Goal: Obtain resource: Download file/media

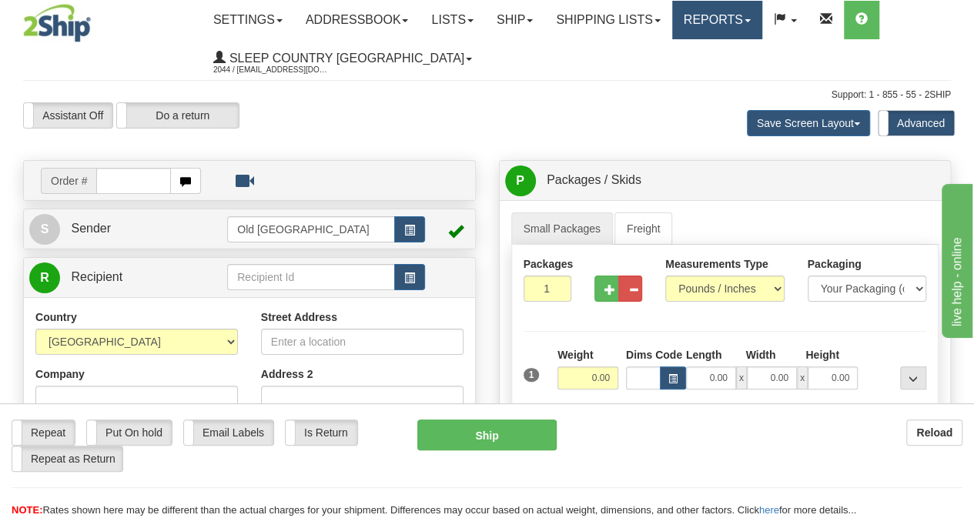
click at [713, 10] on link "Reports" at bounding box center [717, 20] width 90 height 38
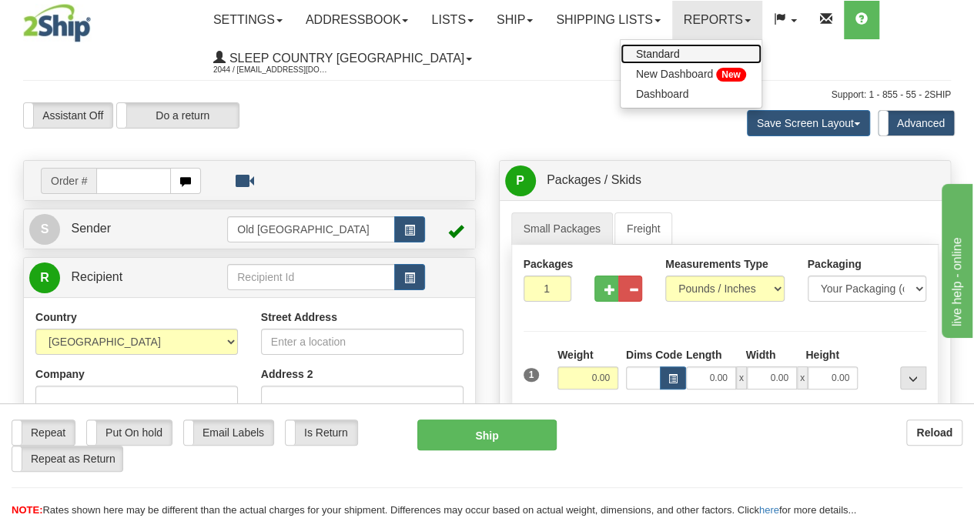
click at [701, 48] on link "Standard" at bounding box center [690, 54] width 141 height 20
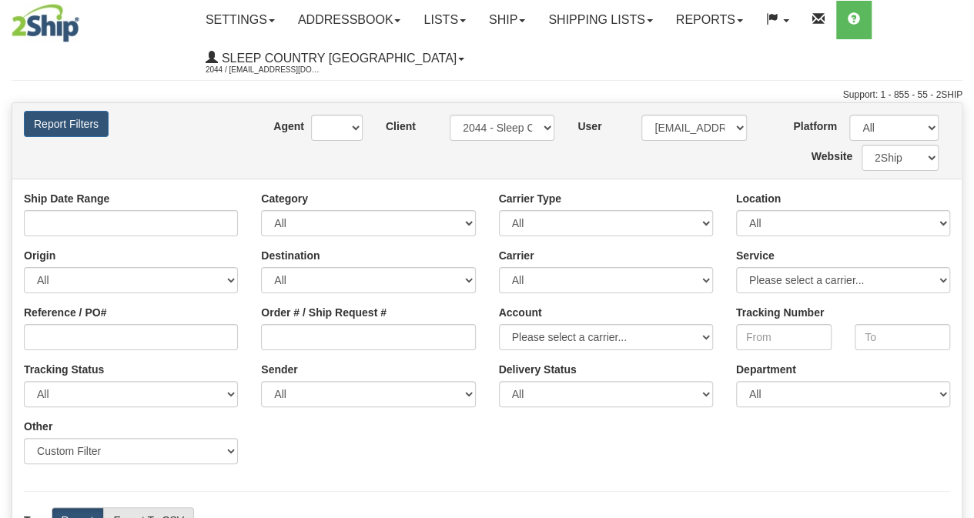
type input "[DATE] And [DATE]"
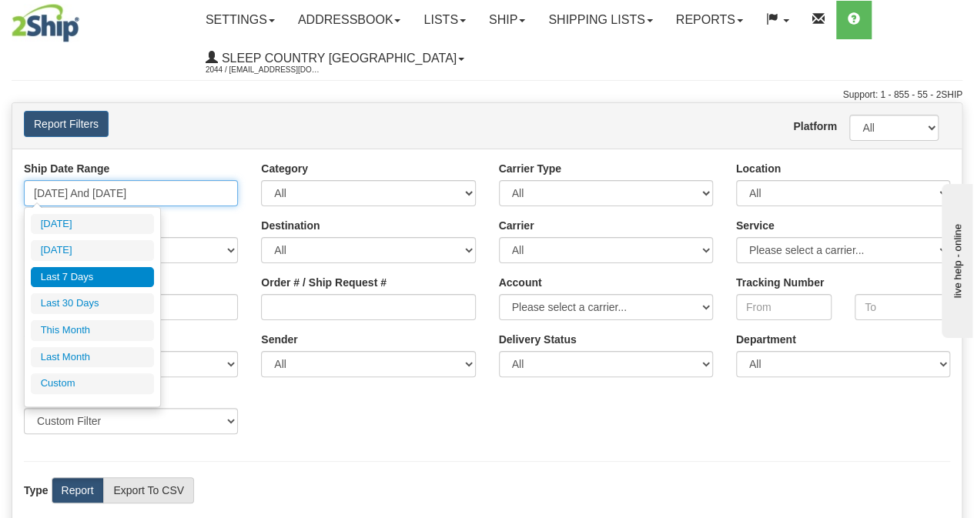
click at [69, 186] on input "[DATE] And [DATE]" at bounding box center [131, 193] width 214 height 26
type input "[DATE]"
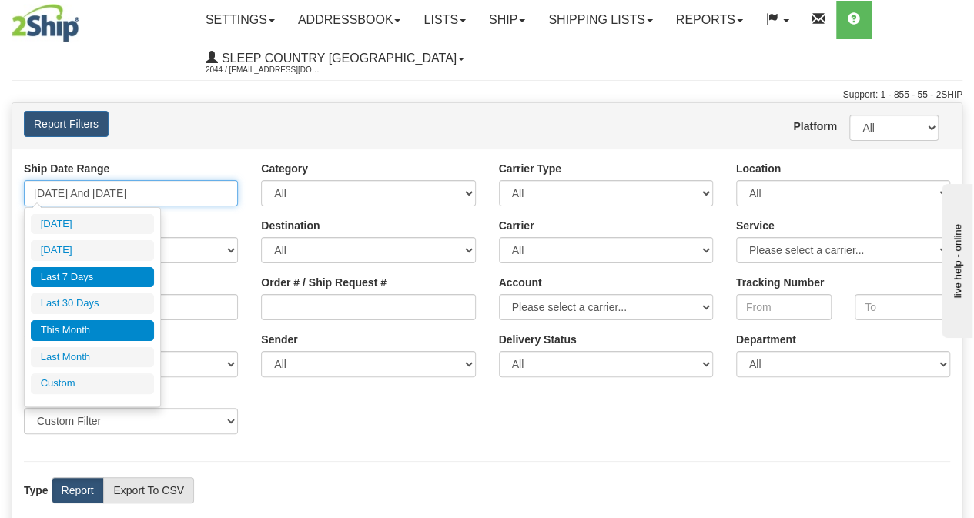
type input "[DATE]"
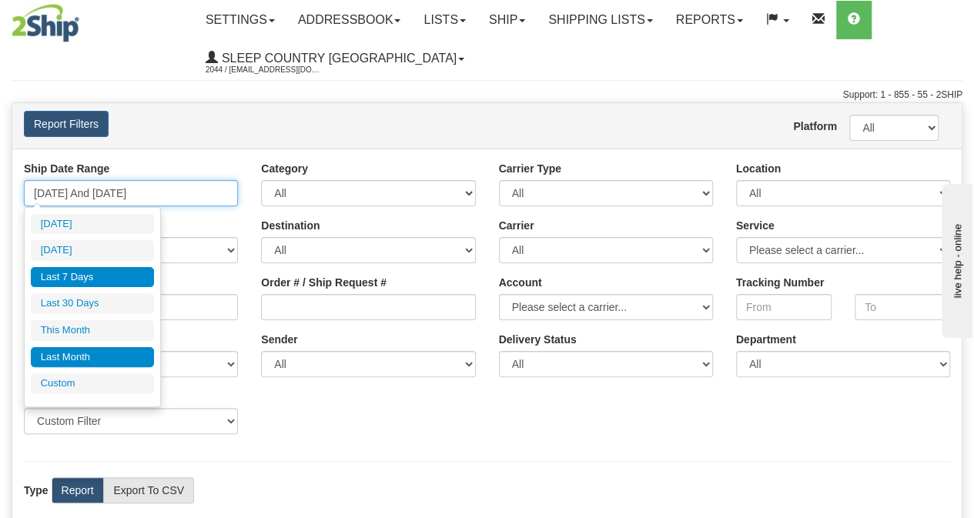
type input "[DATE]"
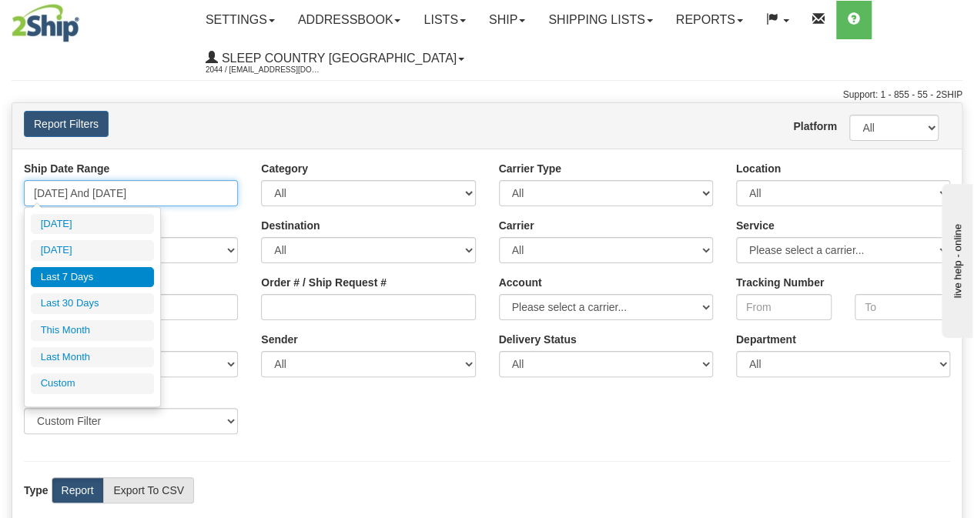
type input "[DATE]"
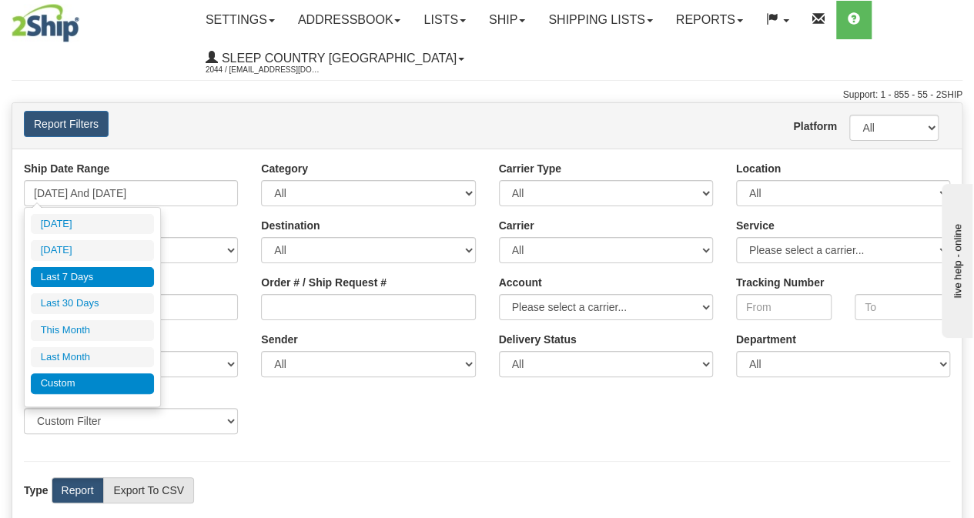
click at [83, 375] on li "Custom" at bounding box center [92, 383] width 123 height 21
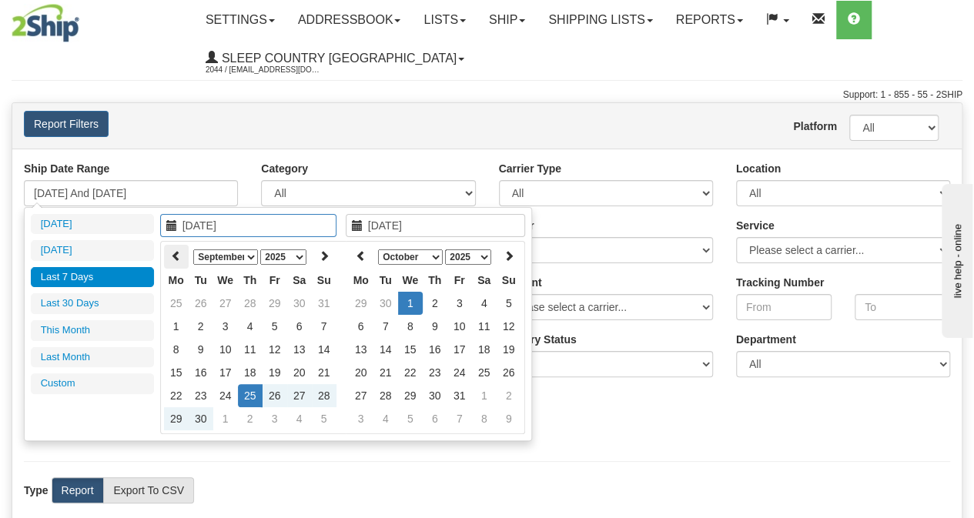
click at [179, 256] on icon at bounding box center [176, 255] width 11 height 11
type input "[DATE]"
click at [268, 304] on td "1" at bounding box center [275, 303] width 25 height 23
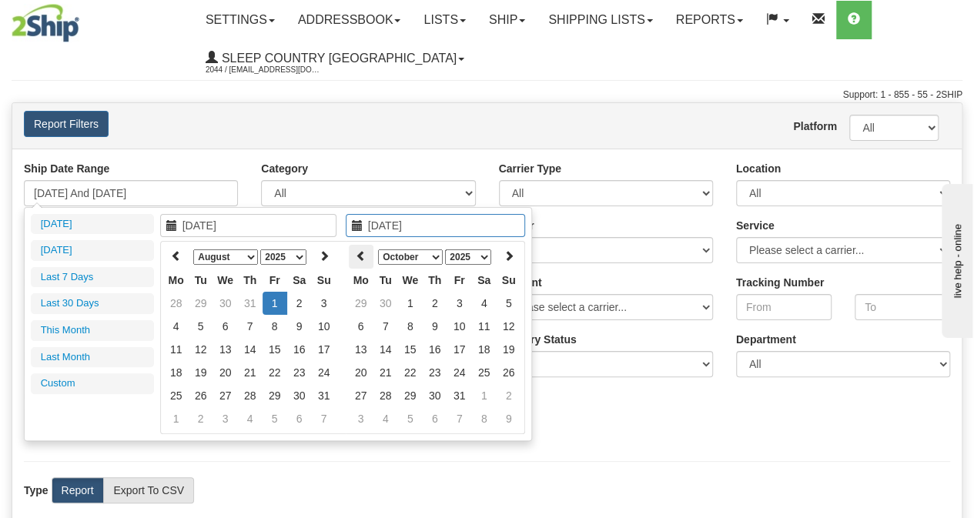
click at [363, 255] on icon at bounding box center [361, 255] width 11 height 11
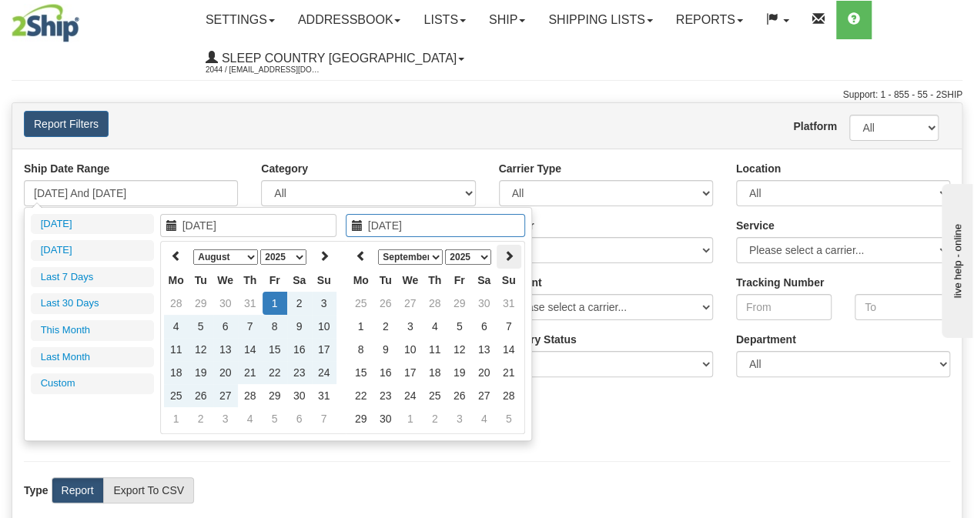
click at [506, 259] on icon at bounding box center [508, 255] width 11 height 11
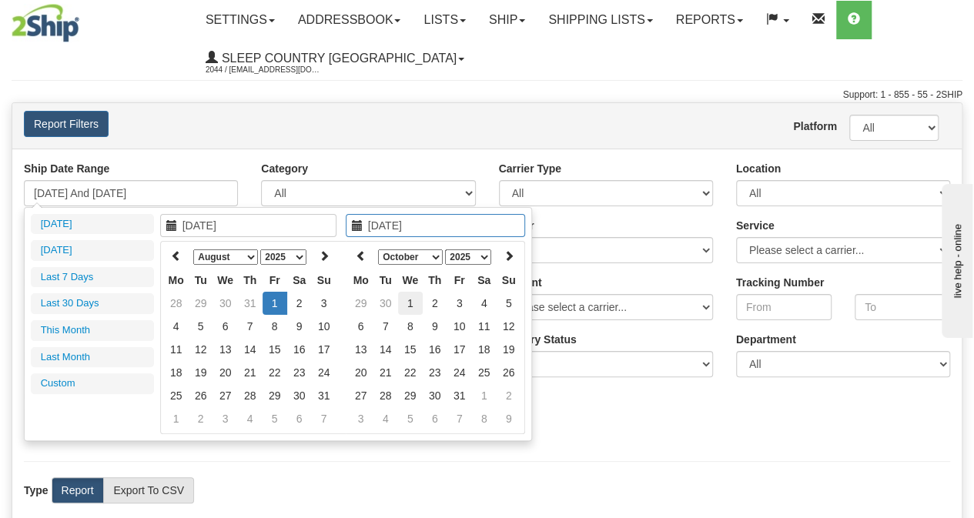
type input "[DATE]"
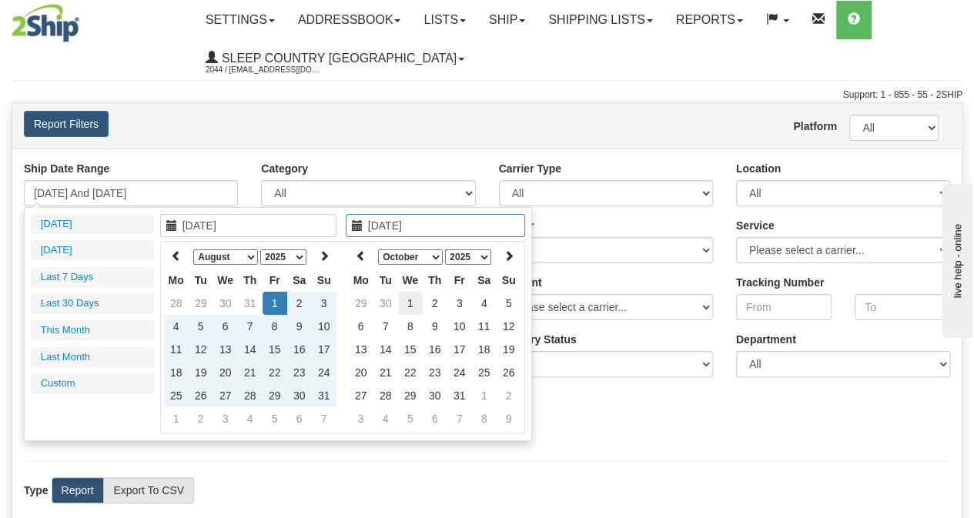
click at [419, 298] on td "1" at bounding box center [410, 303] width 25 height 23
type input "[DATE] And [DATE]"
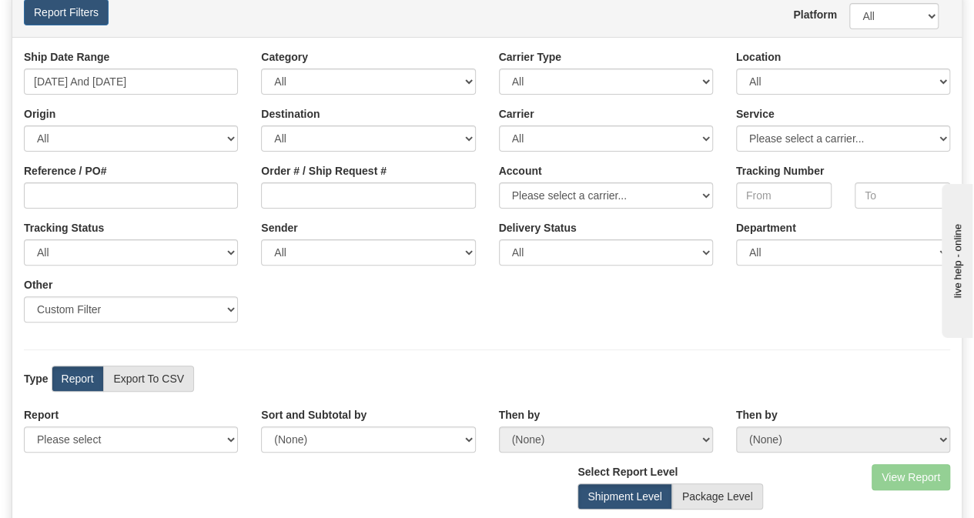
scroll to position [112, 0]
click at [142, 376] on label "Export To CSV" at bounding box center [148, 378] width 91 height 26
radio input "true"
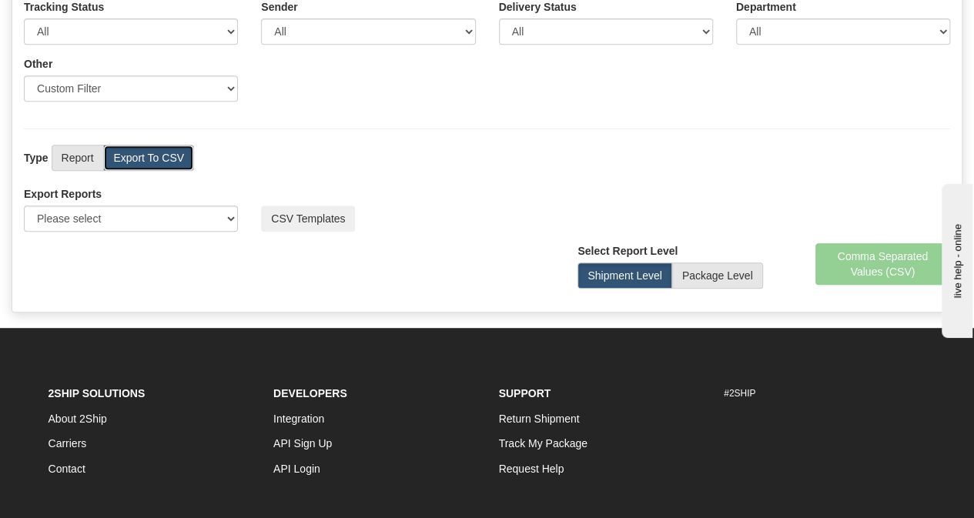
scroll to position [336, 0]
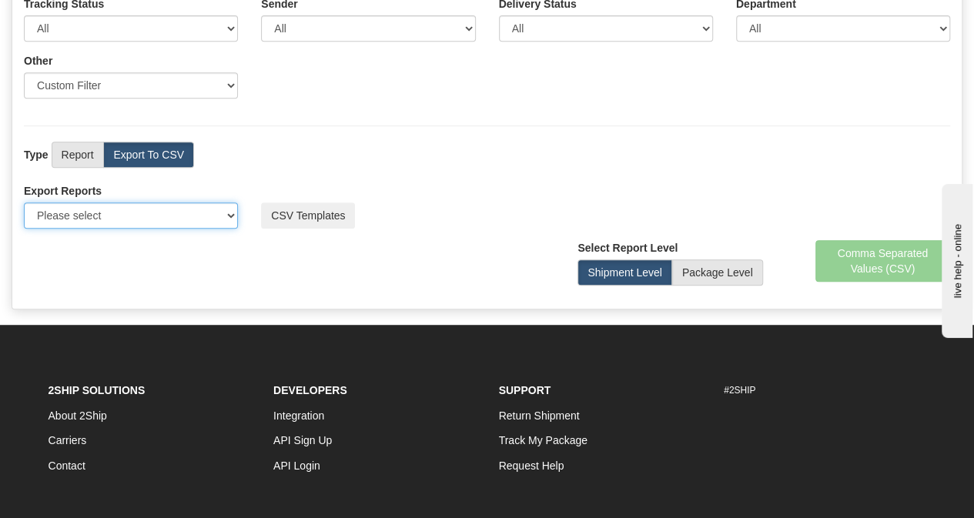
click at [197, 213] on select "Please select US Imports Section 321 US Imports Section 321 V2 US Imports Secti…" at bounding box center [131, 215] width 214 height 26
select select "193"
click at [24, 202] on select "Please select US Imports Section 321 US Imports Section 321 V2 US Imports Secti…" at bounding box center [131, 215] width 214 height 26
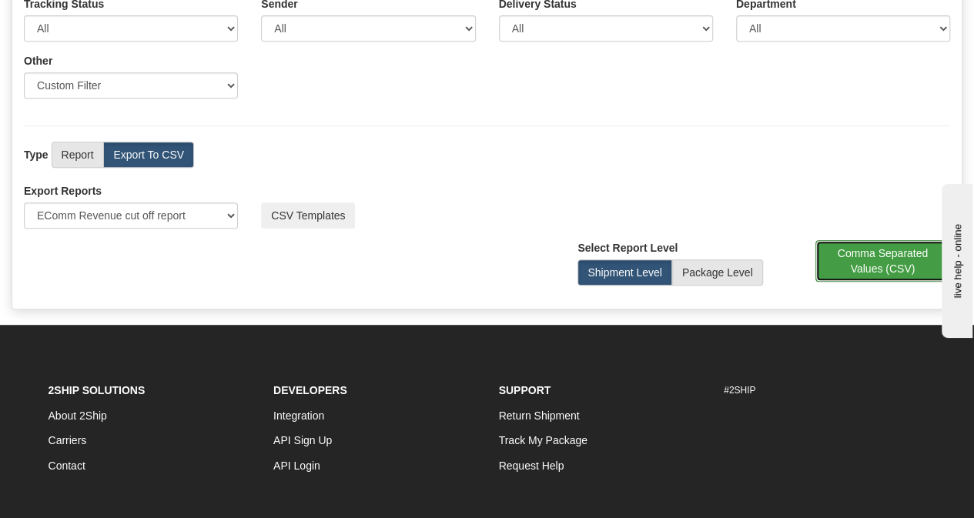
click at [886, 259] on button "Comma Separated Values (CSV)" at bounding box center [882, 261] width 135 height 42
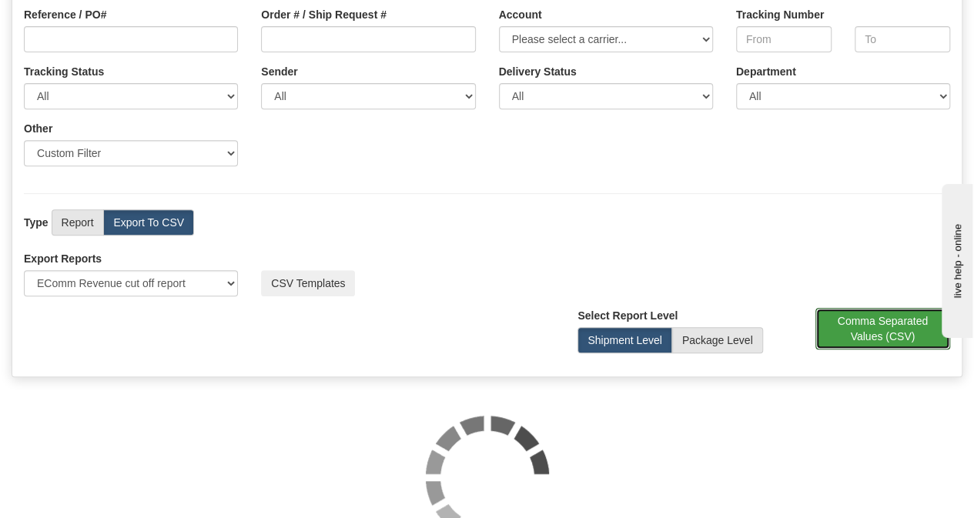
scroll to position [274, 0]
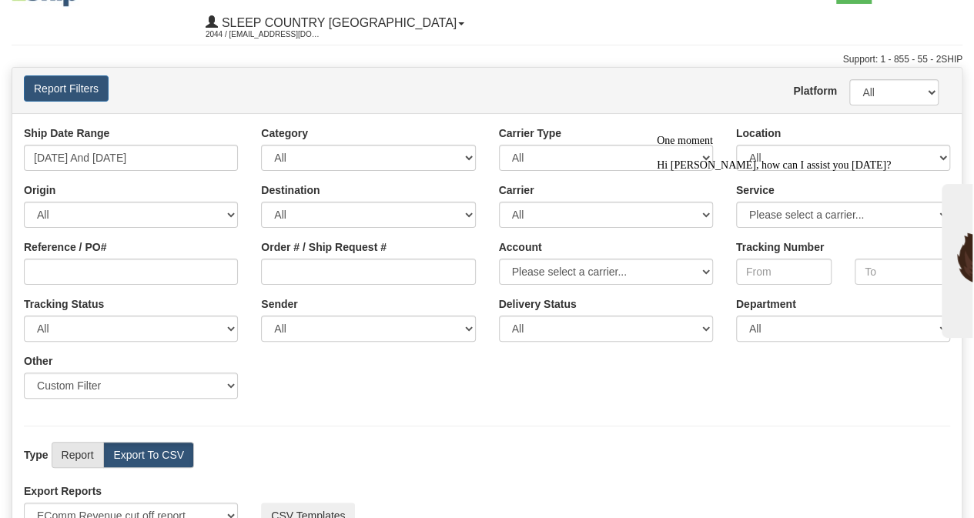
scroll to position [0, 0]
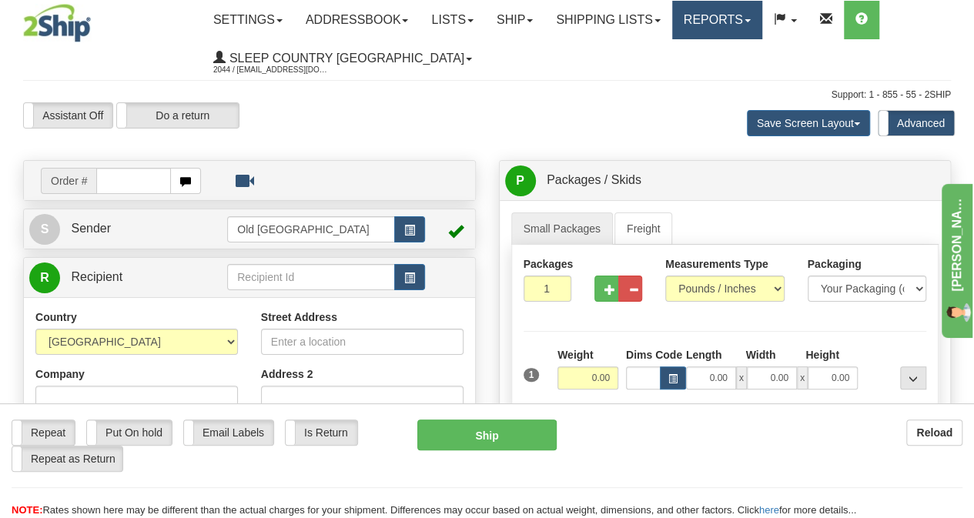
click at [734, 17] on link "Reports" at bounding box center [717, 20] width 90 height 38
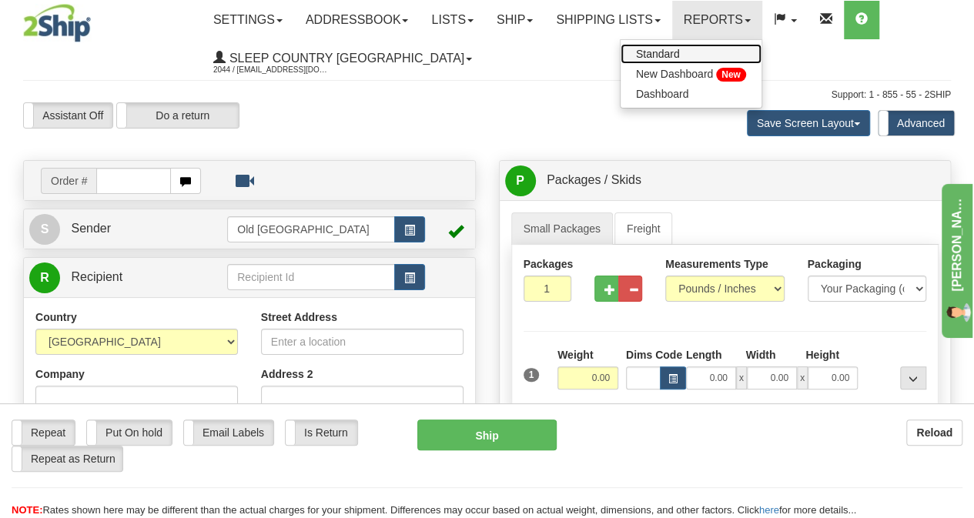
click at [739, 52] on link "Standard" at bounding box center [690, 54] width 141 height 20
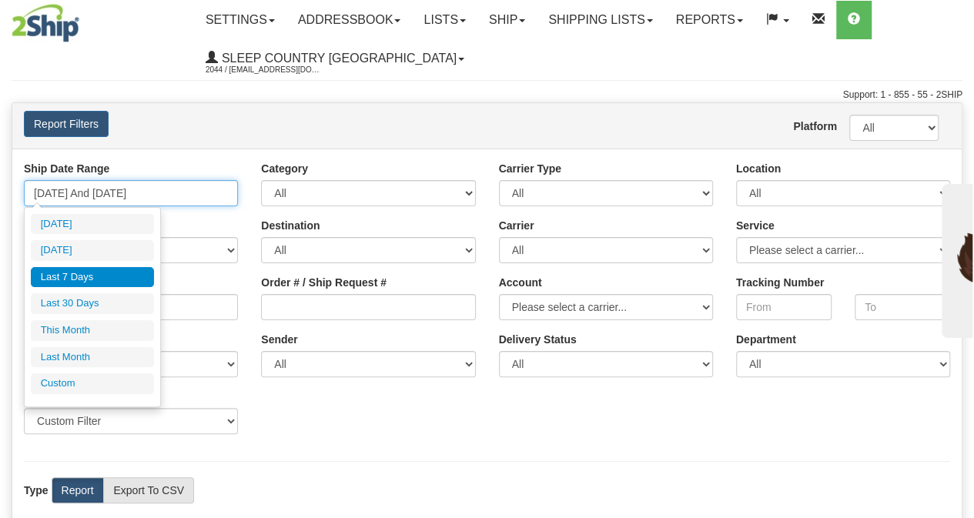
click at [170, 200] on input "09/25/2025 And 10/01/2025" at bounding box center [131, 193] width 214 height 26
click at [43, 193] on input "[DATE] And [DATE]" at bounding box center [131, 193] width 214 height 26
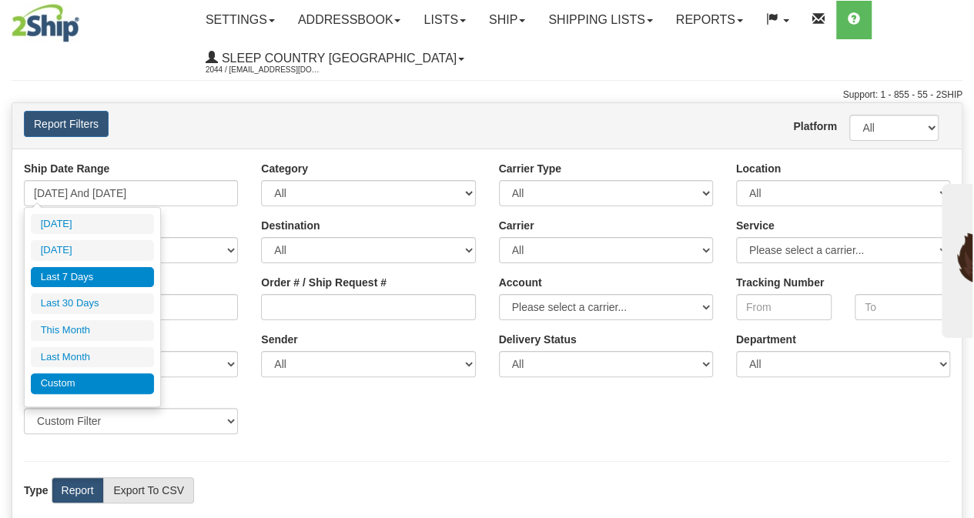
click at [76, 373] on li "Custom" at bounding box center [92, 383] width 123 height 21
type input "[DATE]"
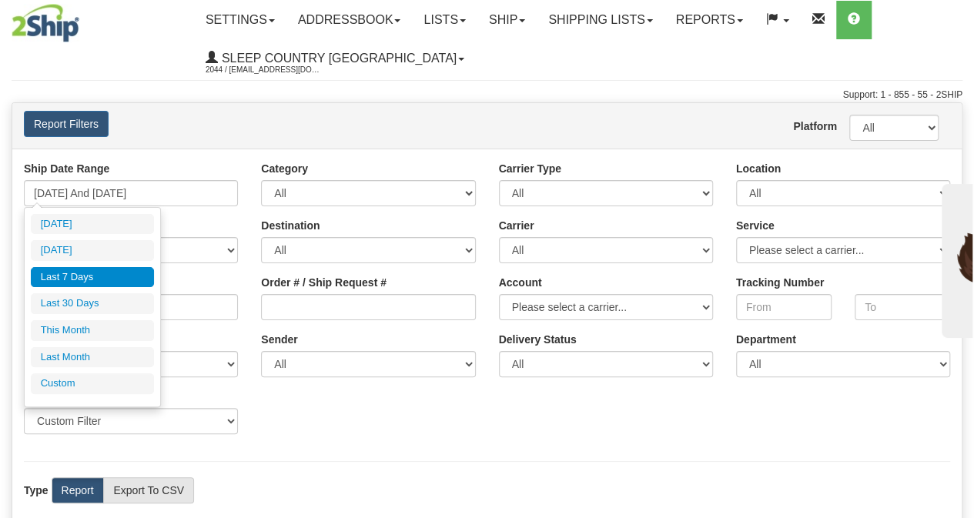
type input "[DATE]"
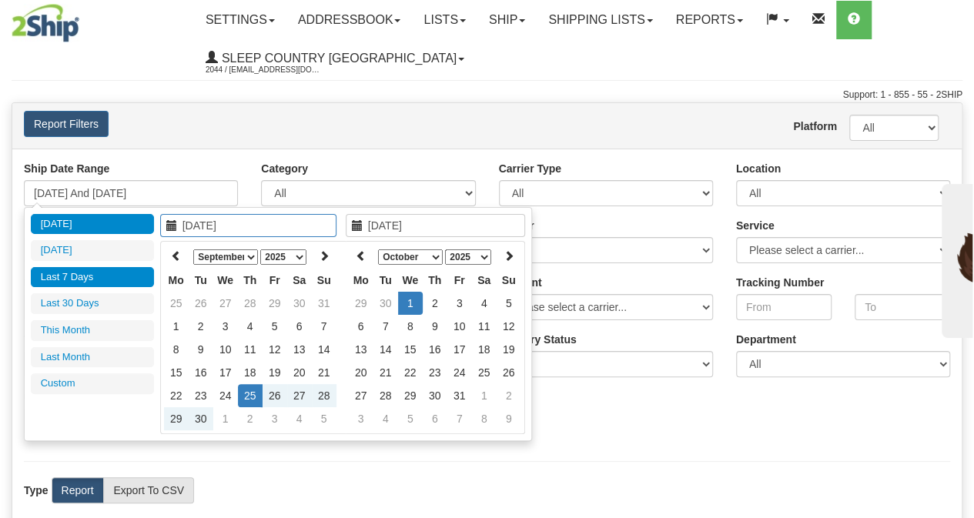
type input "[DATE]"
click at [182, 256] on th at bounding box center [176, 257] width 25 height 24
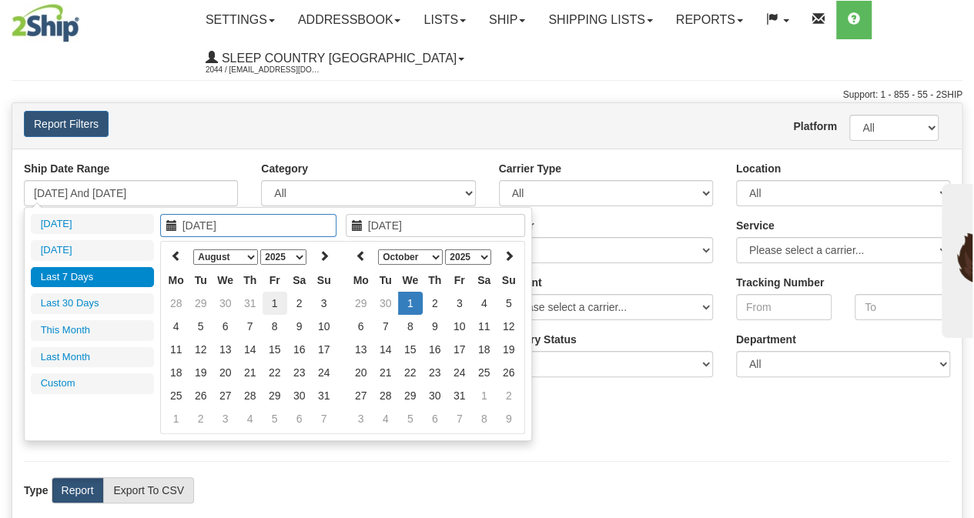
type input "[DATE]"
click at [273, 303] on td "1" at bounding box center [275, 303] width 25 height 23
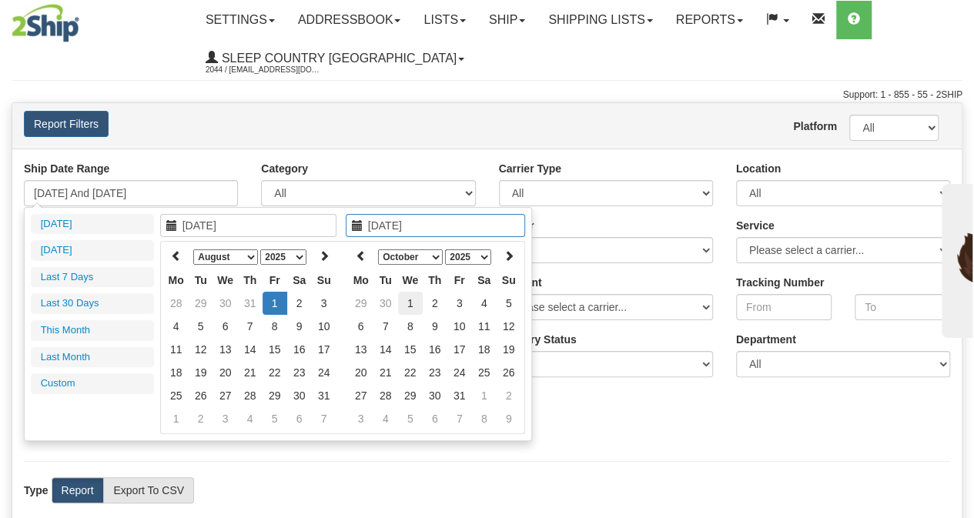
type input "[DATE]"
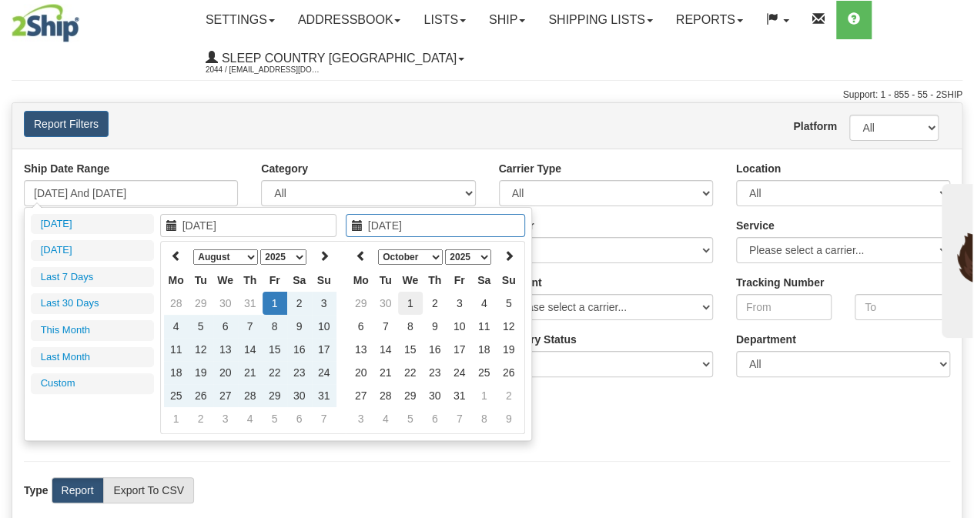
click at [414, 303] on td "1" at bounding box center [410, 303] width 25 height 23
type input "[DATE] And [DATE]"
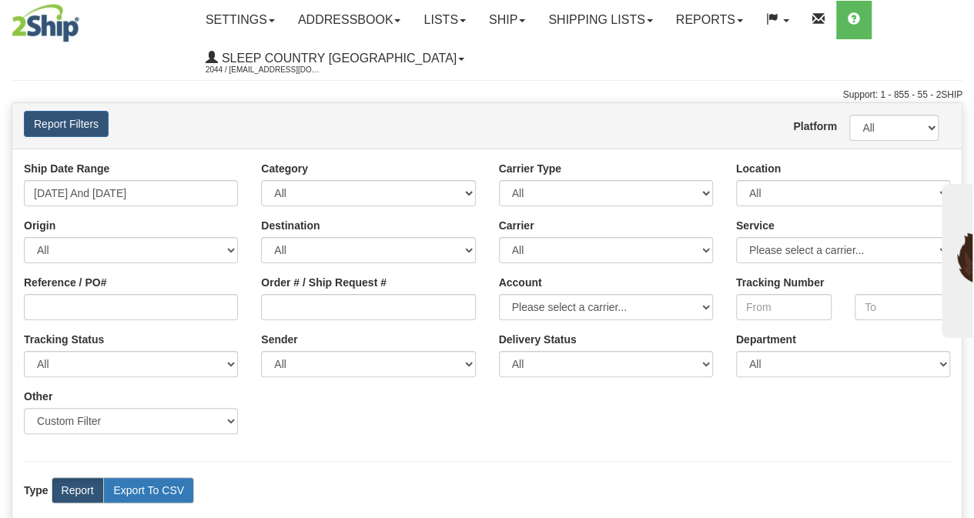
click at [157, 479] on label "Export To CSV" at bounding box center [148, 490] width 91 height 26
radio input "true"
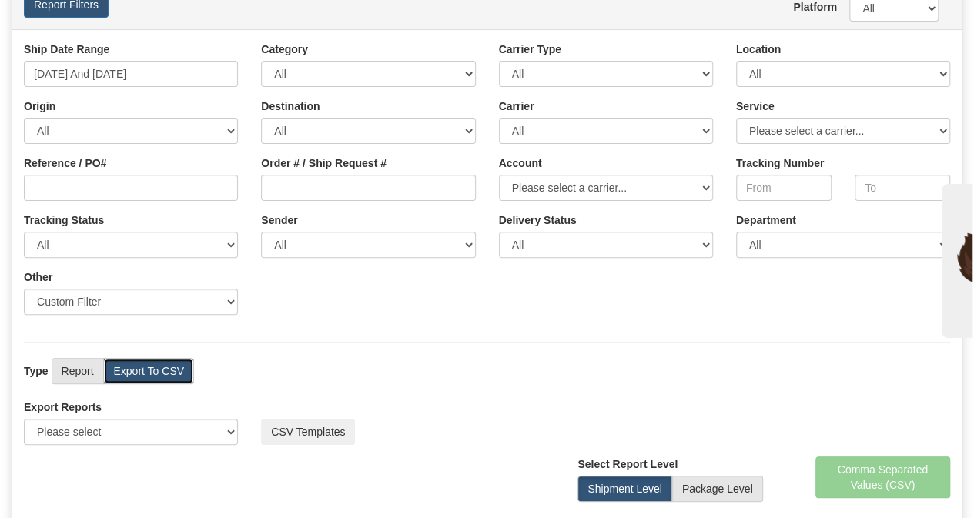
scroll to position [242, 0]
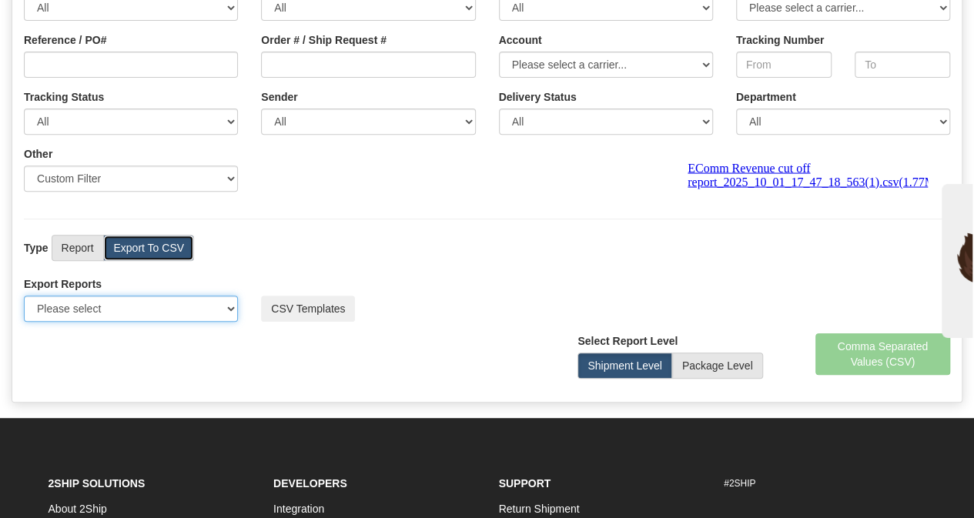
click at [220, 310] on select "Please select US Imports Section 321 US Imports Section 321 V2 US Imports Secti…" at bounding box center [131, 309] width 214 height 26
select select "193"
click at [24, 296] on select "Please select US Imports Section 321 US Imports Section 321 V2 US Imports Secti…" at bounding box center [131, 309] width 214 height 26
